Goal: Complete application form: Complete application form

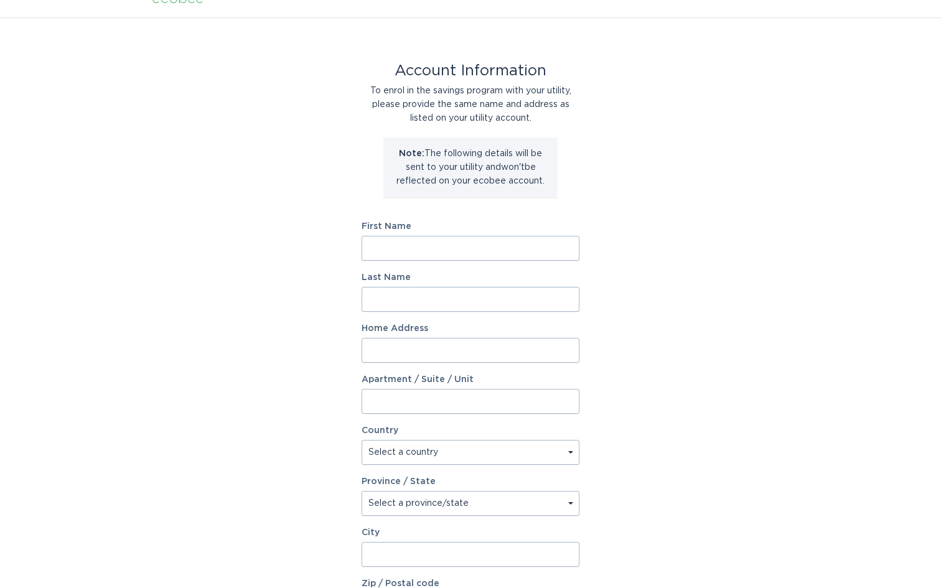
scroll to position [21, 0]
type input "[PERSON_NAME]"
type input "Hosticka"
type input "w"
type input "28808 Pilgrims Pass"
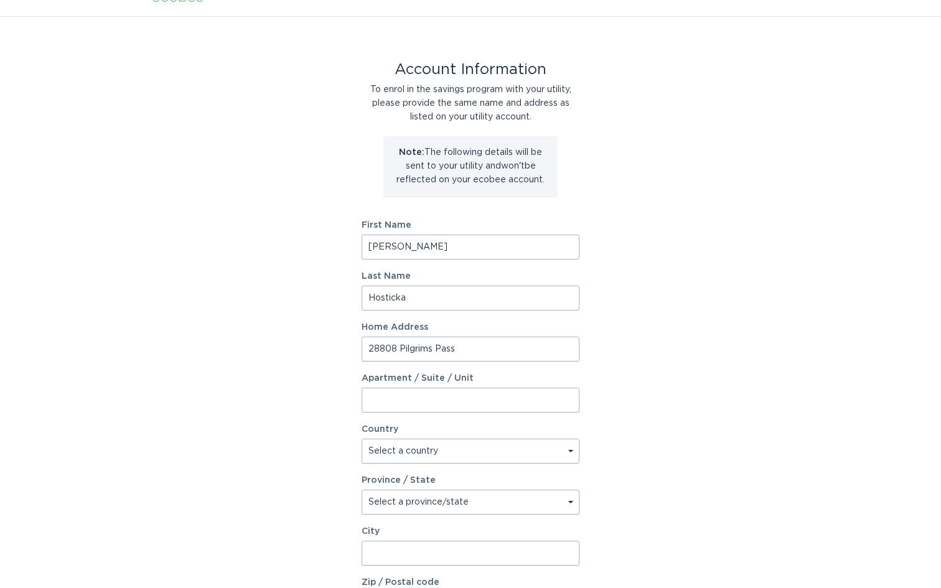
select select "US"
select select "IL"
type input "l"
type input "Lakemoor"
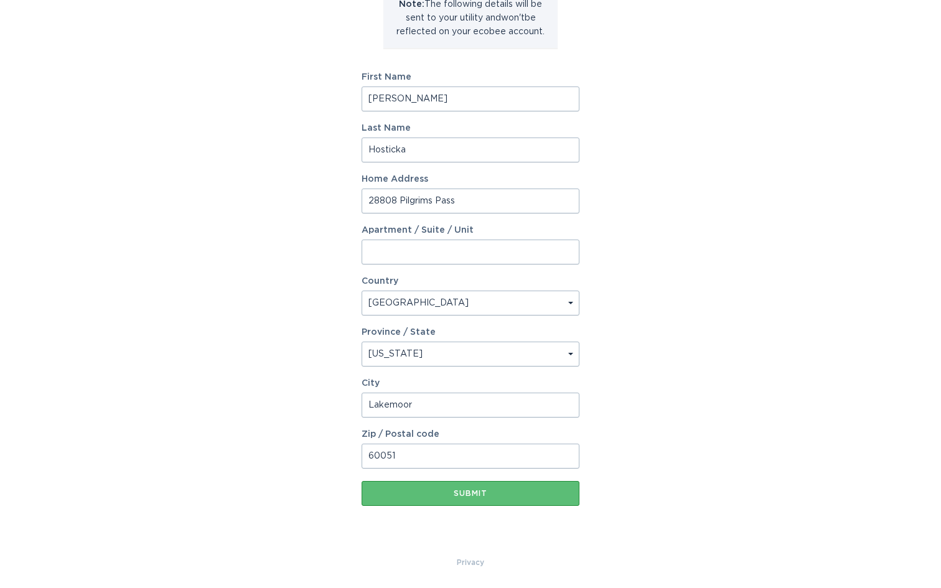
type input "60051"
click at [470, 493] on button "Submit" at bounding box center [470, 493] width 218 height 25
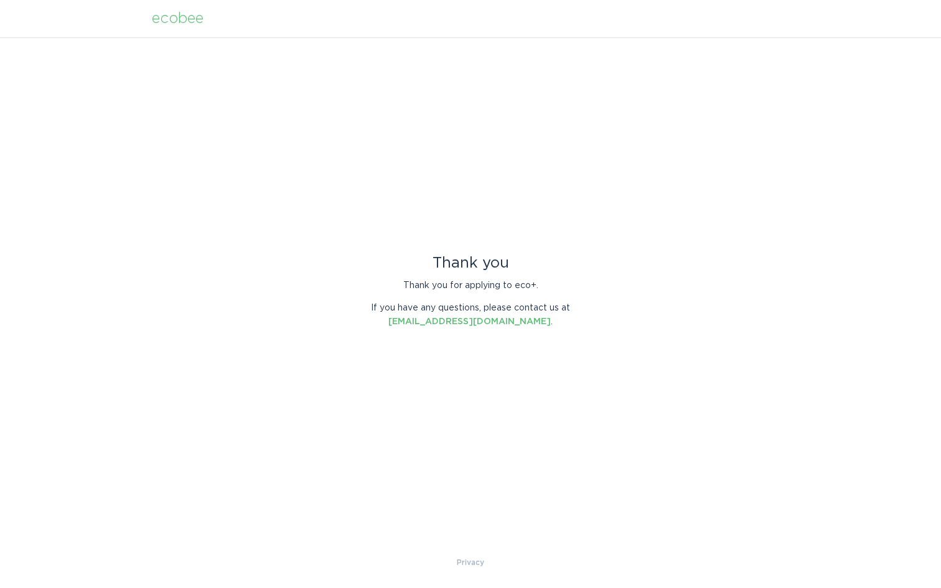
scroll to position [0, 0]
